Goal: Task Accomplishment & Management: Use online tool/utility

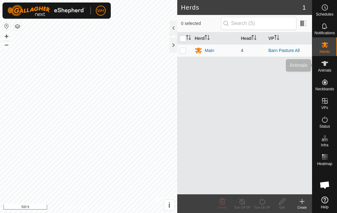
click at [324, 69] on span "Animals" at bounding box center [324, 71] width 13 height 4
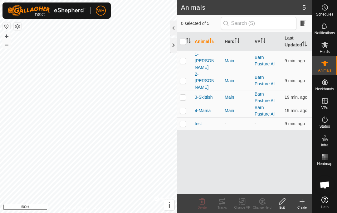
click at [184, 58] on p-checkbox at bounding box center [183, 60] width 6 height 5
click at [298, 104] on td "19 min. ago" at bounding box center [297, 110] width 30 height 13
click at [225, 209] on div "Tracks" at bounding box center [222, 208] width 20 height 5
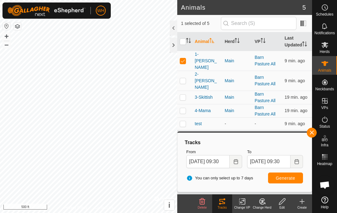
click at [183, 58] on p-checkbox at bounding box center [183, 60] width 6 height 5
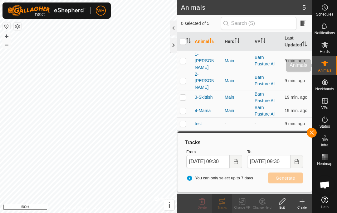
click at [326, 64] on icon at bounding box center [324, 63] width 7 height 7
click at [185, 58] on p-checkbox at bounding box center [183, 60] width 6 height 5
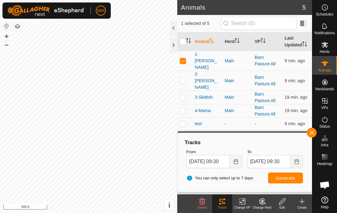
click at [221, 199] on icon at bounding box center [221, 201] width 7 height 7
click at [226, 209] on div "Tracks" at bounding box center [222, 208] width 20 height 5
click at [284, 182] on button "Generate" at bounding box center [285, 178] width 35 height 11
click at [186, 58] on p-checkbox at bounding box center [183, 60] width 6 height 5
checkbox input "false"
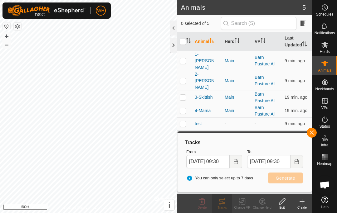
click at [188, 72] on td at bounding box center [184, 81] width 15 height 20
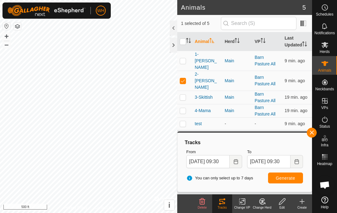
click at [288, 176] on span "Generate" at bounding box center [285, 178] width 19 height 5
click at [184, 75] on td at bounding box center [184, 81] width 15 height 20
checkbox input "false"
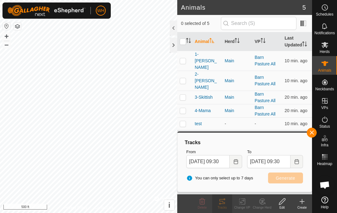
click at [182, 108] on p-checkbox at bounding box center [183, 110] width 6 height 5
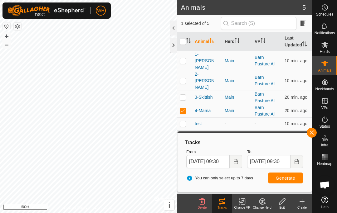
click at [282, 182] on button "Generate" at bounding box center [285, 178] width 35 height 11
click at [311, 131] on span "button" at bounding box center [311, 132] width 5 height 5
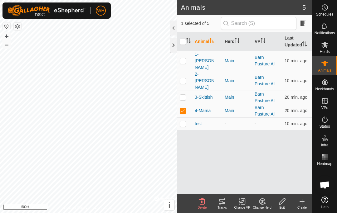
click at [188, 104] on td at bounding box center [184, 110] width 15 height 13
checkbox input "false"
